Goal: Task Accomplishment & Management: Manage account settings

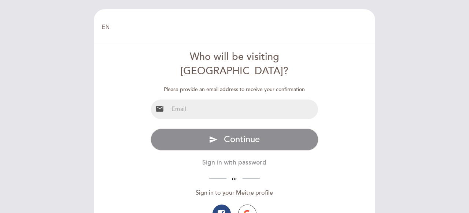
click at [211, 99] on input "email" at bounding box center [244, 108] width 150 height 19
type input "[EMAIL_ADDRESS][DOMAIN_NAME]"
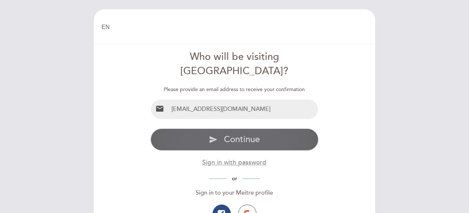
click at [225, 134] on span "Continue" at bounding box center [242, 139] width 36 height 11
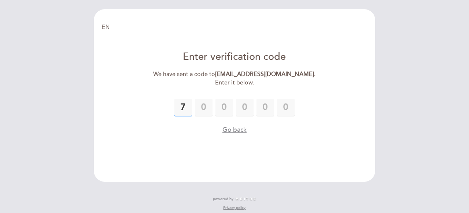
type input "7"
type input "4"
type input "1"
type input "8"
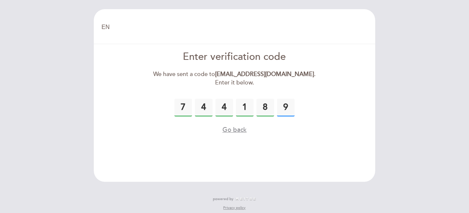
type input "9"
